Goal: Leave review/rating

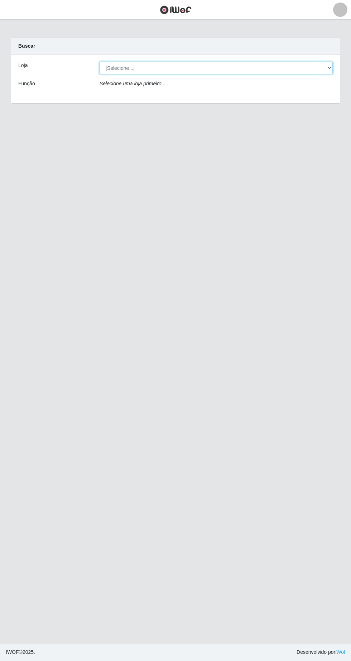
click at [214, 70] on select "[Selecione...] Extrabom - Loja 05 [GEOGRAPHIC_DATA]" at bounding box center [216, 68] width 233 height 13
select select "494"
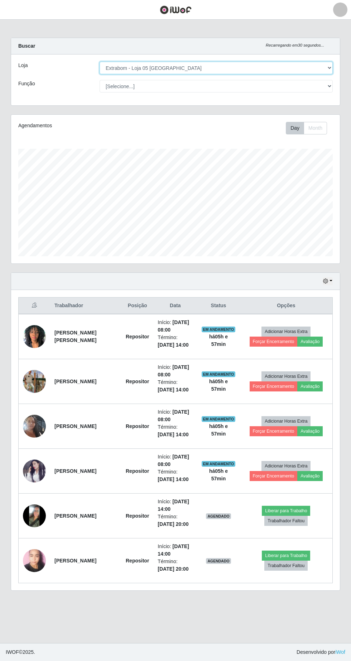
scroll to position [149, 329]
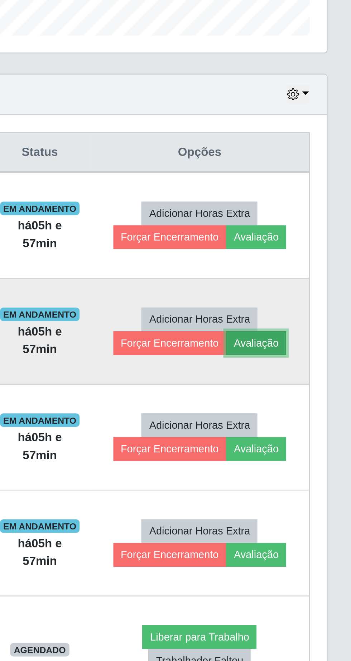
click at [315, 384] on button "Avaliação" at bounding box center [310, 387] width 25 height 10
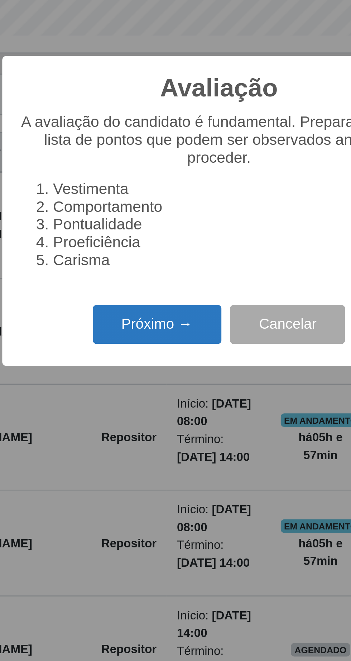
click at [162, 375] on button "Próximo →" at bounding box center [149, 378] width 55 height 17
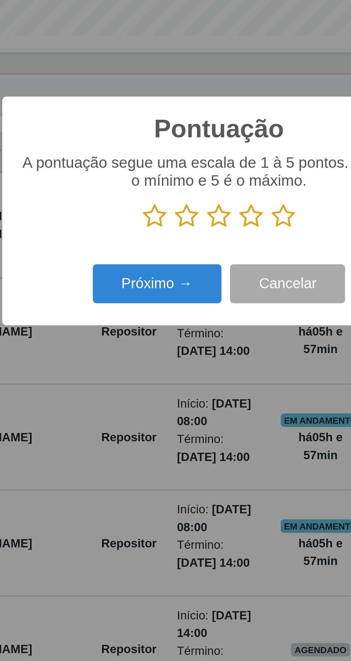
click at [206, 334] on icon at bounding box center [203, 332] width 10 height 11
click at [198, 338] on input "radio" at bounding box center [198, 338] width 0 height 0
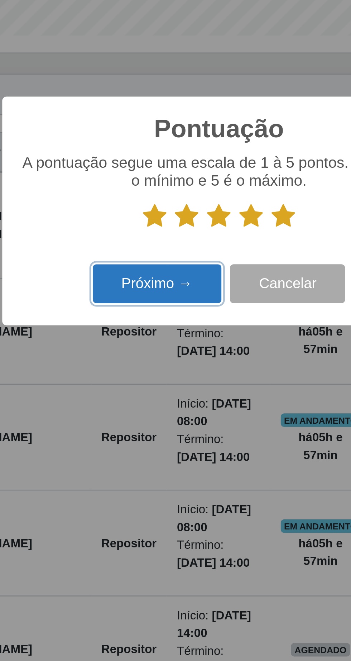
click at [163, 364] on button "Próximo →" at bounding box center [149, 361] width 55 height 17
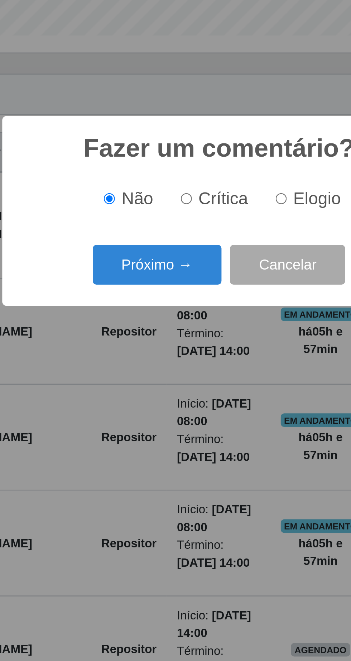
click at [204, 326] on input "Elogio" at bounding box center [202, 325] width 5 height 5
radio input "true"
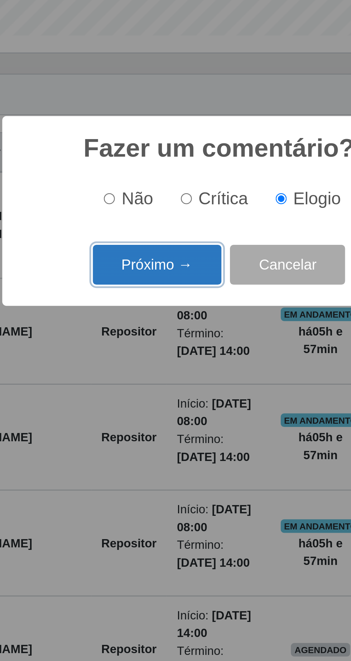
click at [161, 356] on button "Próximo →" at bounding box center [149, 353] width 55 height 17
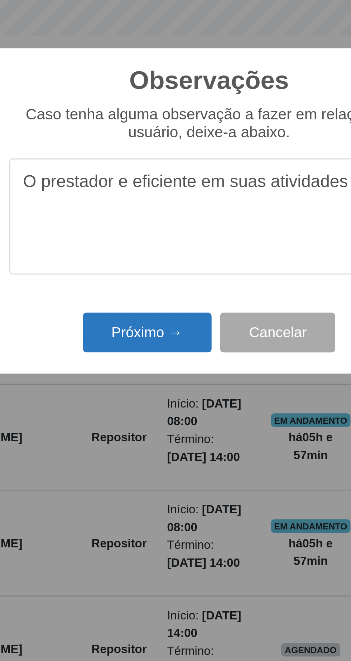
type textarea "O prestador e eficiente em suas atividades"
click at [149, 380] on button "Próximo →" at bounding box center [149, 382] width 55 height 17
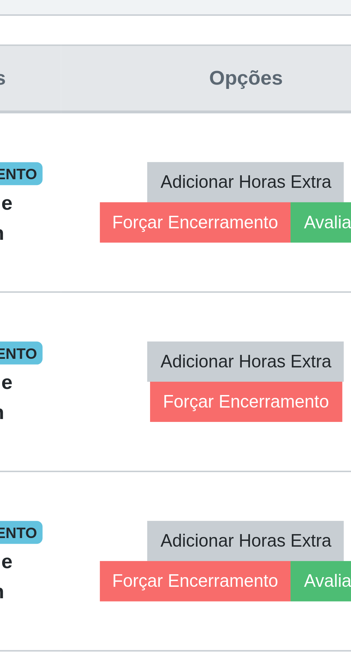
scroll to position [3, 0]
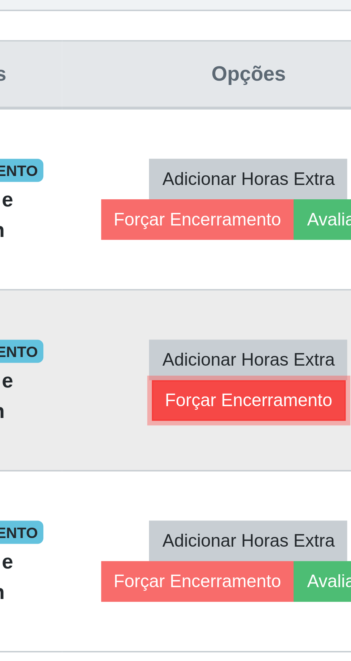
click at [290, 385] on button "Forçar Encerramento" at bounding box center [286, 387] width 48 height 10
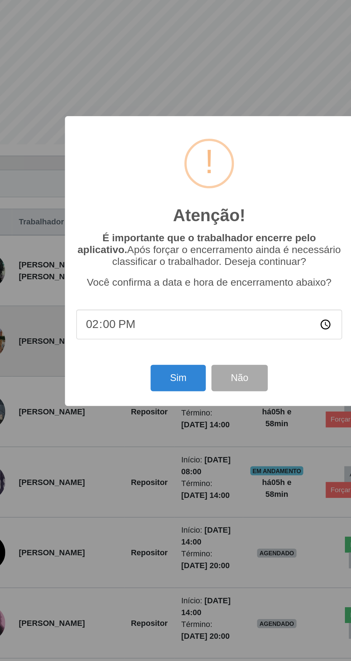
scroll to position [4, 0]
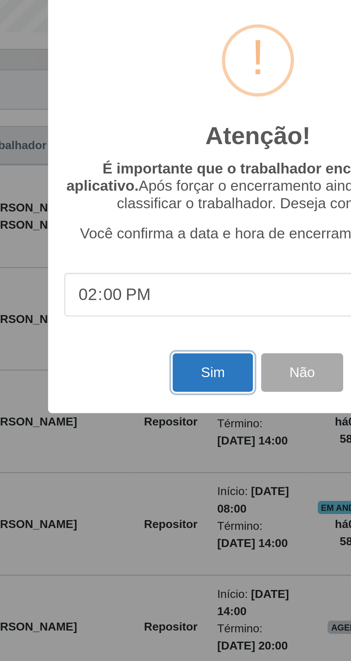
click at [152, 405] on button "Sim" at bounding box center [155, 405] width 35 height 17
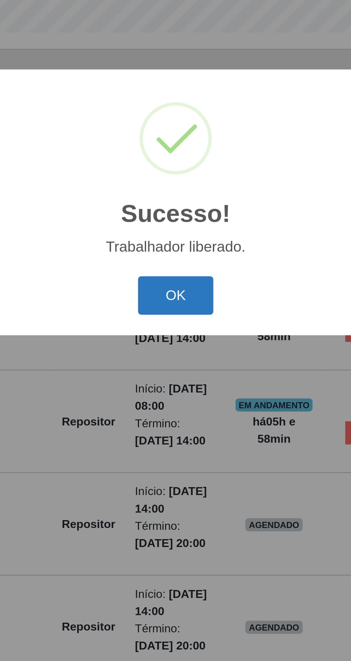
click at [181, 369] on button "OK" at bounding box center [175, 371] width 33 height 17
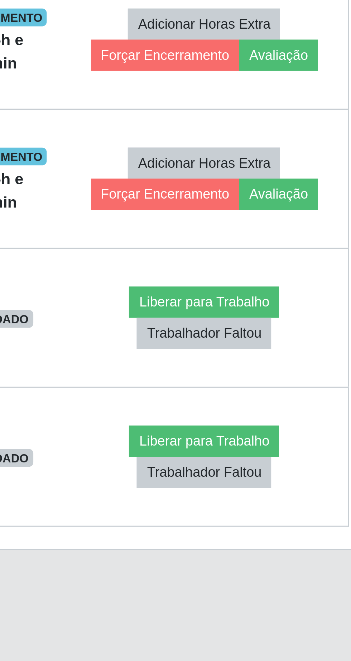
scroll to position [6, 0]
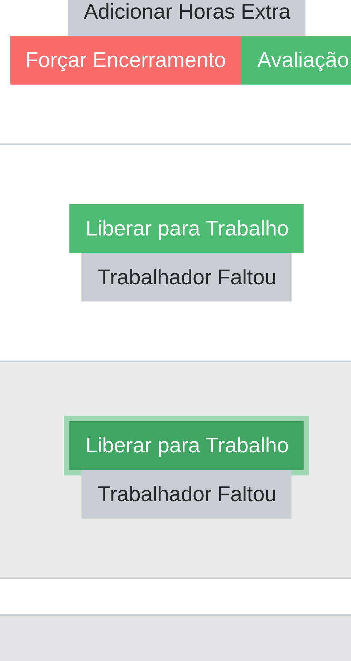
click at [305, 506] on button "Liberar para Trabalho" at bounding box center [286, 511] width 48 height 10
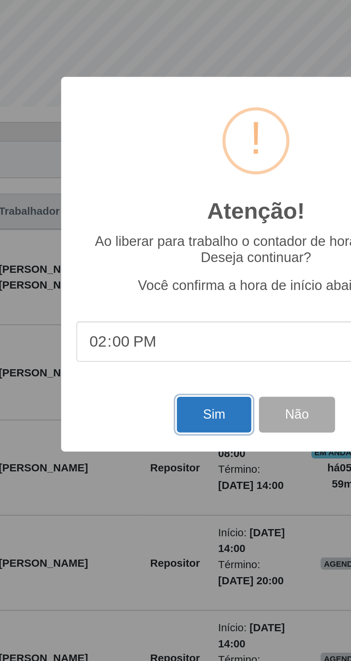
click at [152, 401] on button "Sim" at bounding box center [155, 401] width 35 height 17
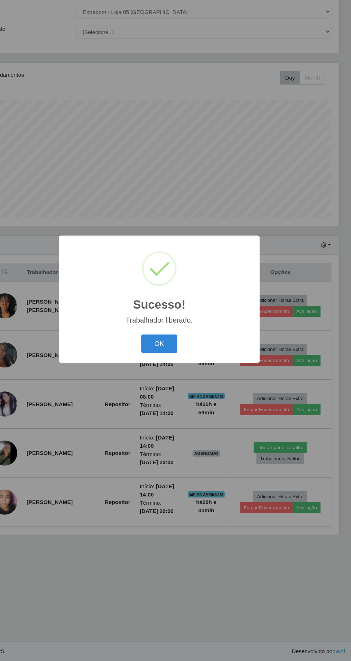
scroll to position [6, 0]
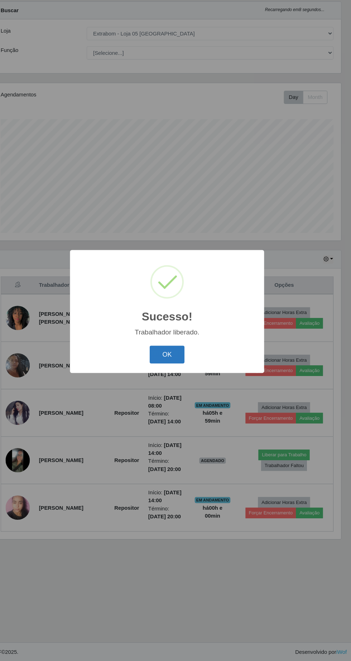
click at [186, 379] on button "OK" at bounding box center [175, 371] width 33 height 17
